Goal: Information Seeking & Learning: Find specific fact

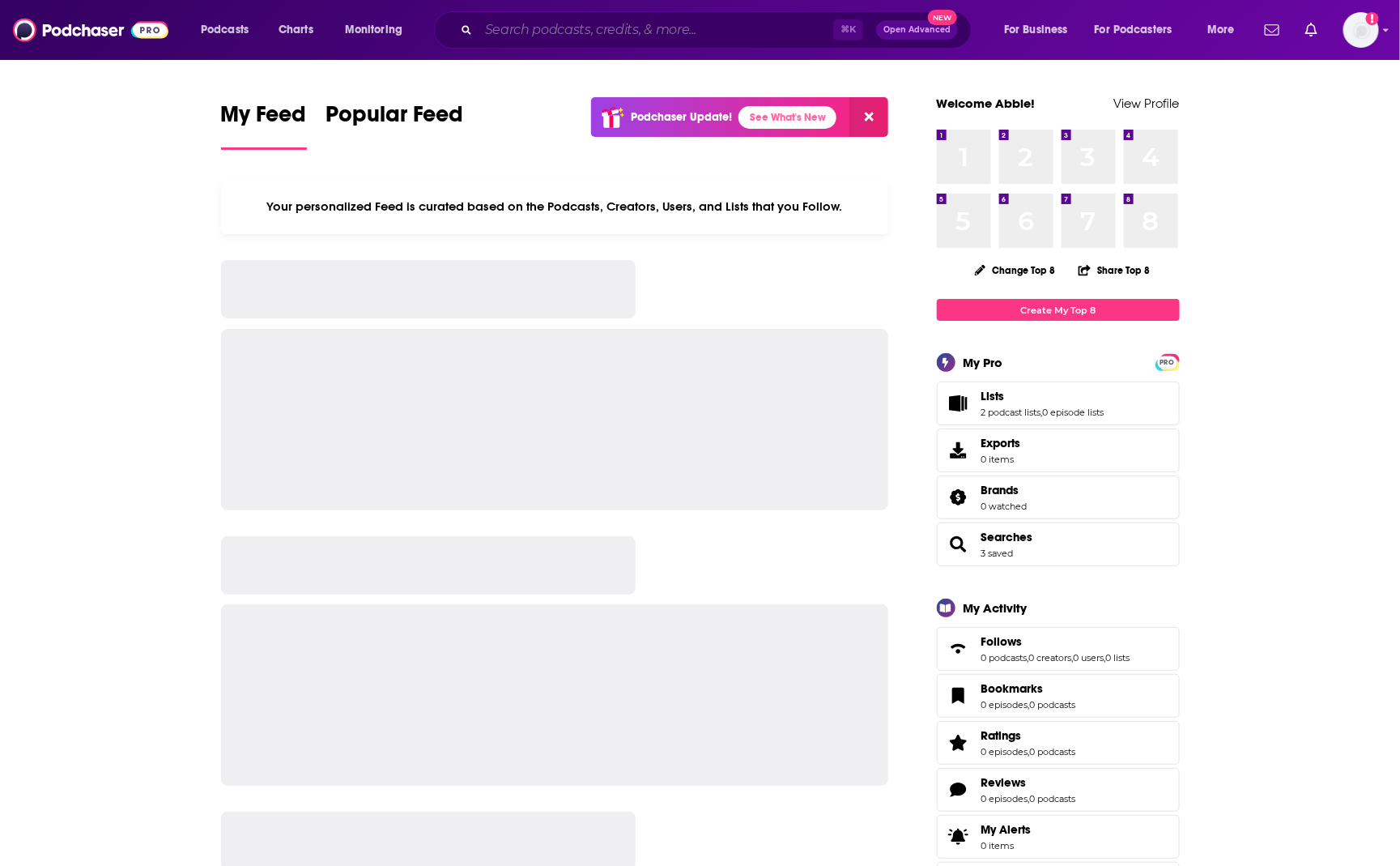
click at [637, 25] on input "Search podcasts, credits, & more..." at bounding box center [656, 30] width 355 height 26
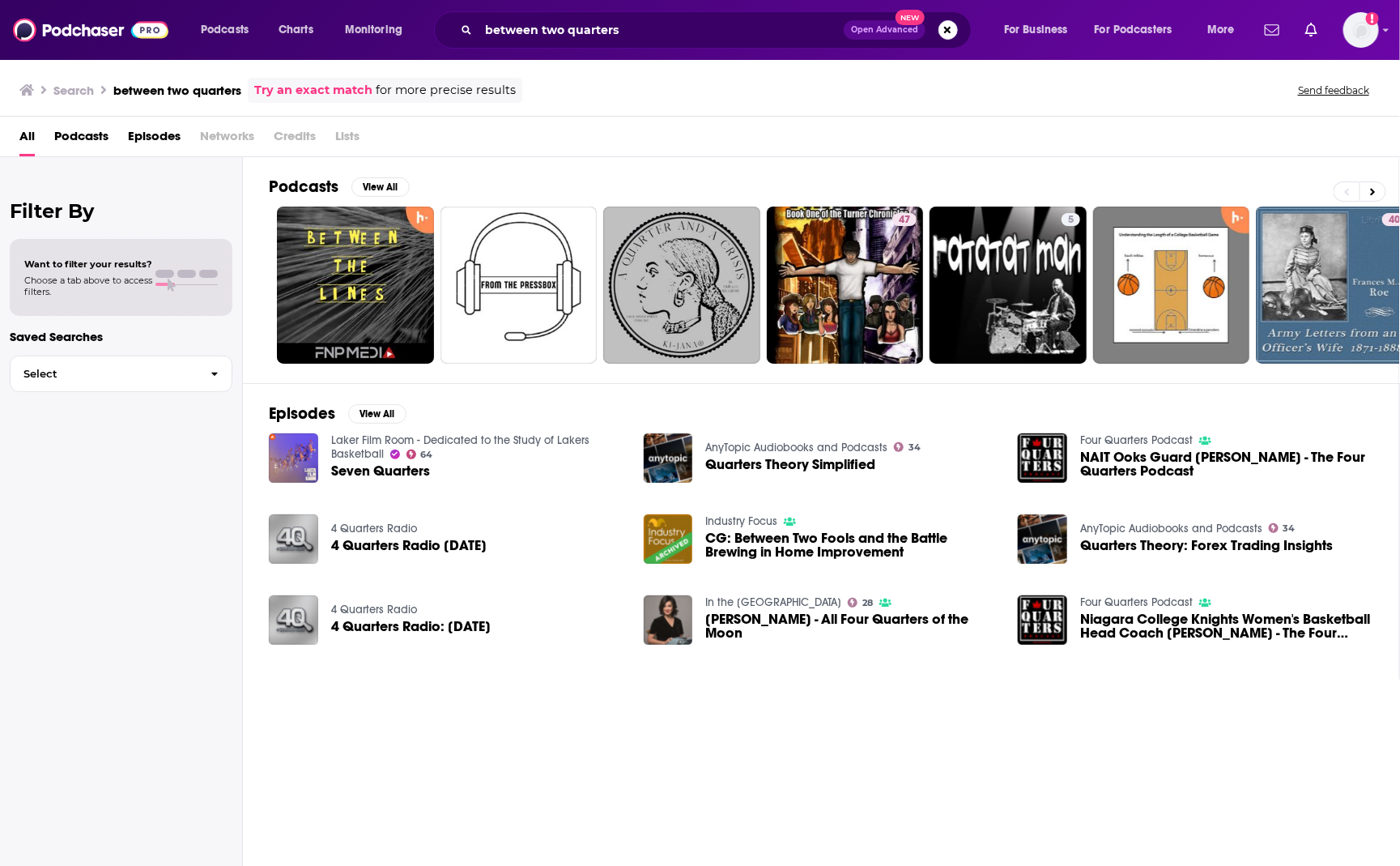
click at [659, 11] on div "between two quarters Open Advanced New" at bounding box center [703, 30] width 538 height 37
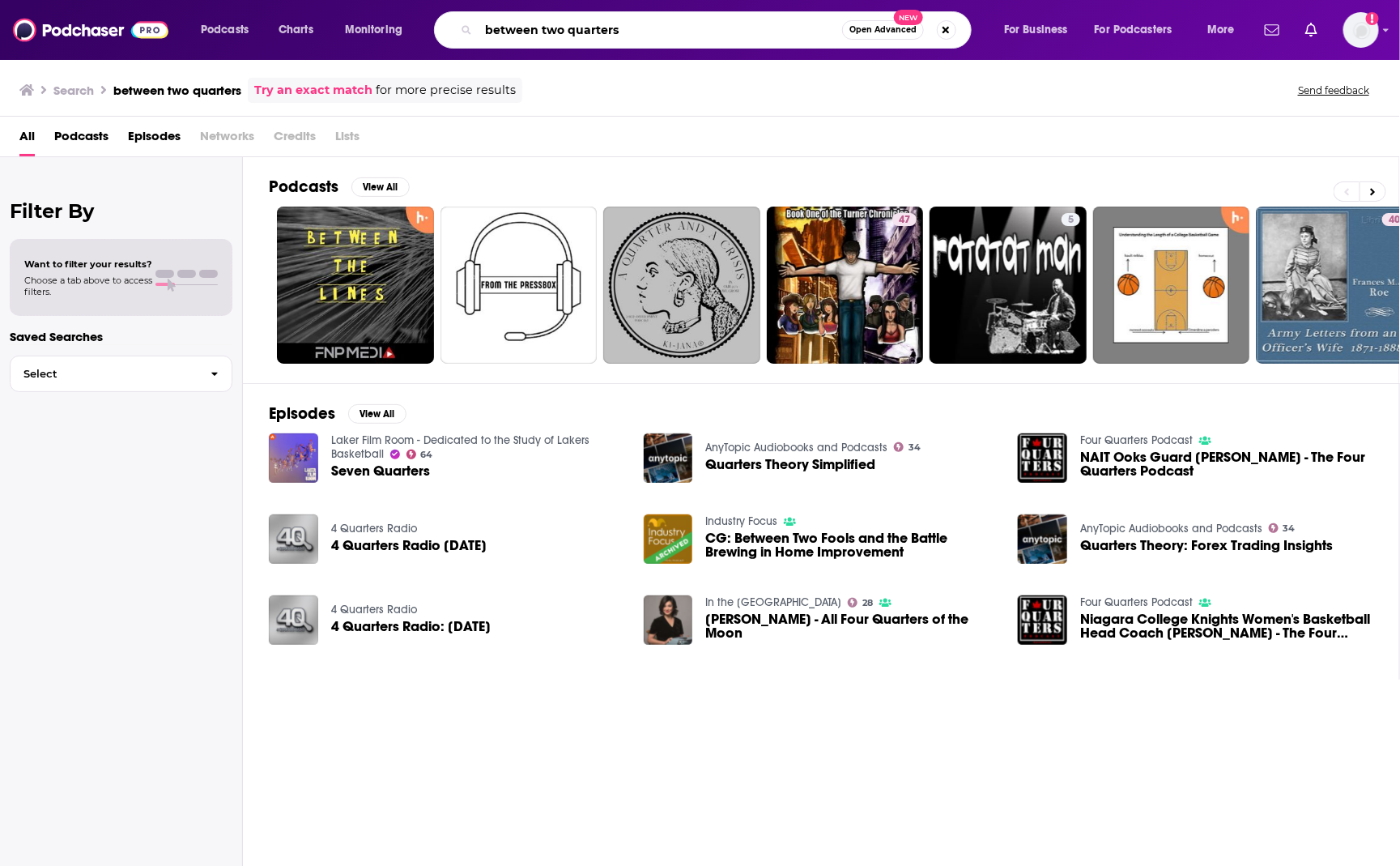
click at [659, 29] on input "between two quarters" at bounding box center [660, 30] width 364 height 26
type input "nvp capital"
